Goal: Task Accomplishment & Management: Use online tool/utility

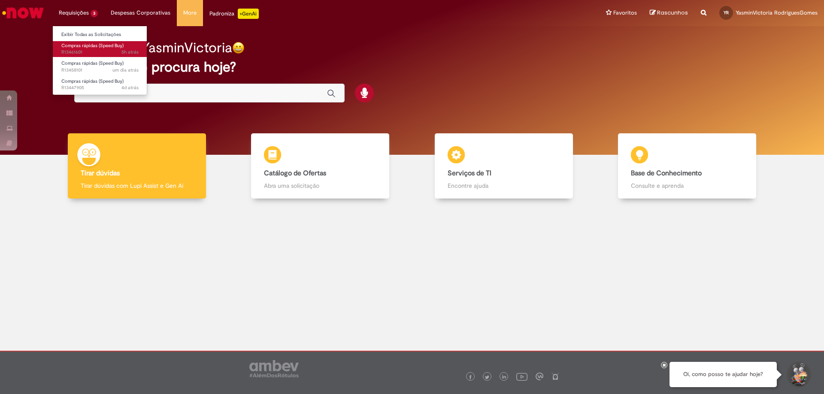
click at [94, 45] on span "Compras rápidas (Speed Buy)" at bounding box center [92, 45] width 62 height 6
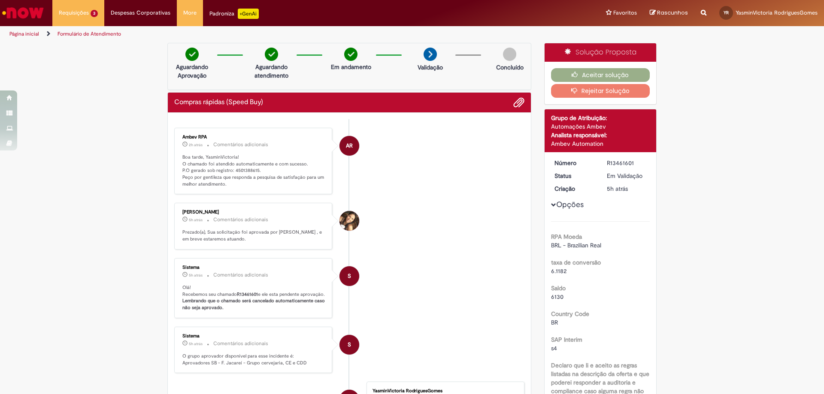
click at [246, 172] on p "Boa tarde, YasminVictoria! O chamado foi atendido automaticamente e com sucesso…" at bounding box center [253, 171] width 143 height 34
copy p "4501388615"
